Goal: Use online tool/utility

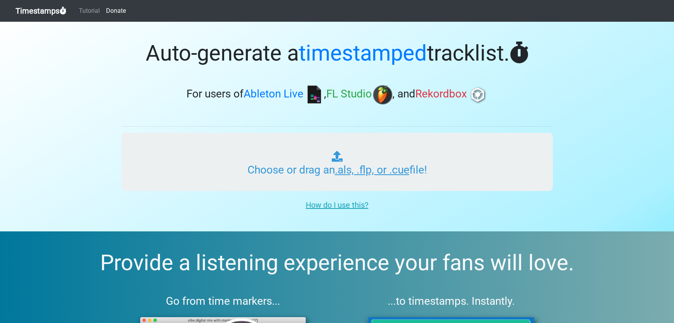
click at [335, 174] on input "Choose or drag an .als, .flp, or .cue file!" at bounding box center [337, 162] width 431 height 58
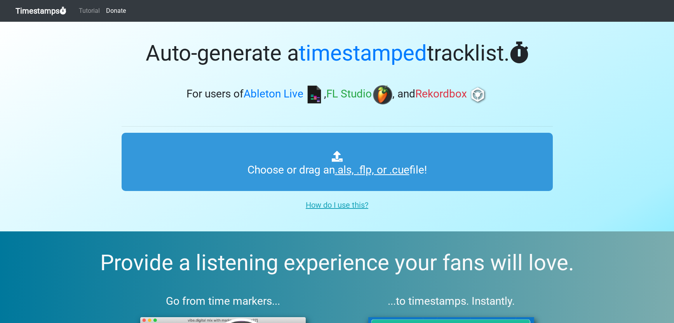
click at [227, 213] on section "Auto-generate a timestamped tracklist. For users of Ableton Live , FL Studio , …" at bounding box center [337, 127] width 674 height 210
click at [539, 102] on h3 "For users of Ableton Live , FL Studio , and Rekordbox" at bounding box center [337, 94] width 431 height 19
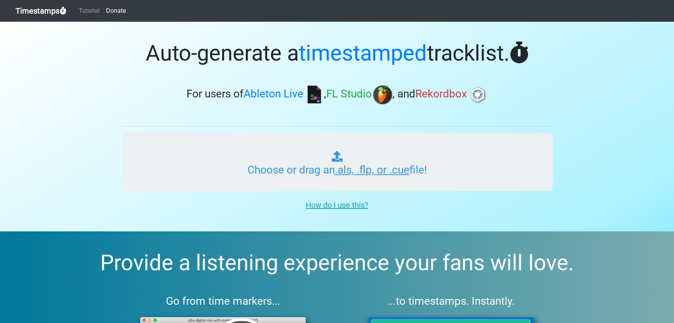
click at [303, 178] on input "Choose or drag an .als, .flp, or .cue file!" at bounding box center [337, 162] width 431 height 58
type input "C:\fakepath\TEMPO GAMES_17 Bonnie-Timestamps.csv"
click at [362, 166] on input "Choose or drag an .als, .flp, or .cue file!" at bounding box center [337, 162] width 431 height 58
type input "C:\fakepath\TEMPO GAMES_18_ Little Girl.als"
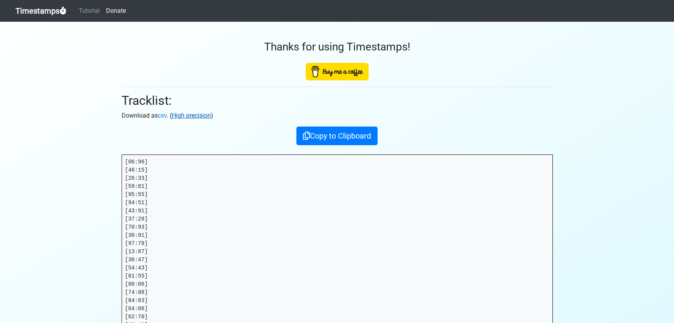
click at [198, 113] on link "High precision" at bounding box center [191, 115] width 39 height 7
